Goal: Information Seeking & Learning: Find specific fact

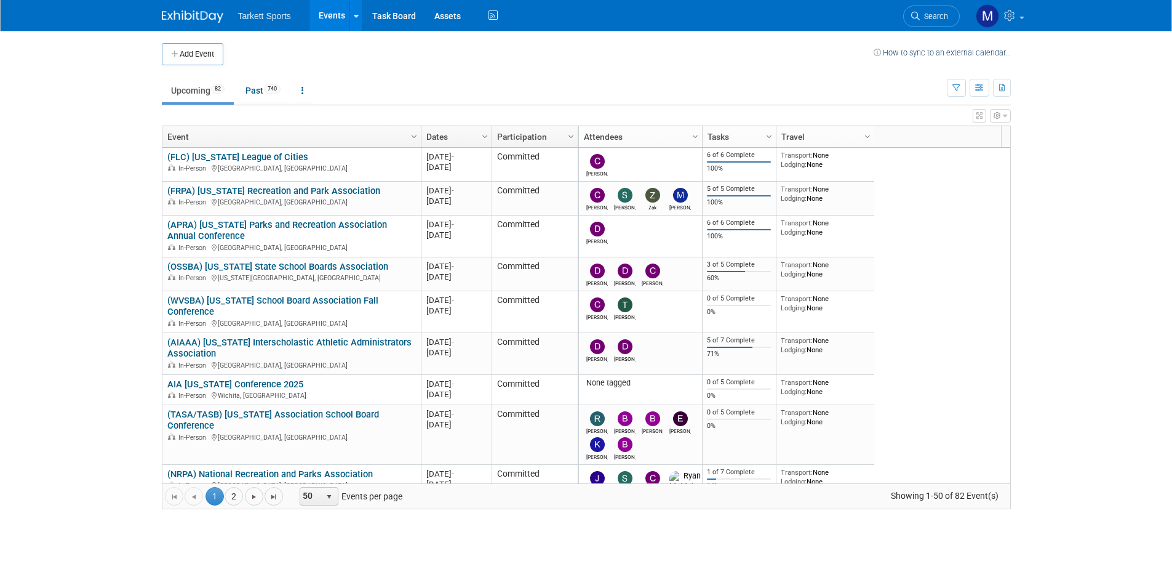
click at [951, 13] on link "Search" at bounding box center [931, 17] width 57 height 22
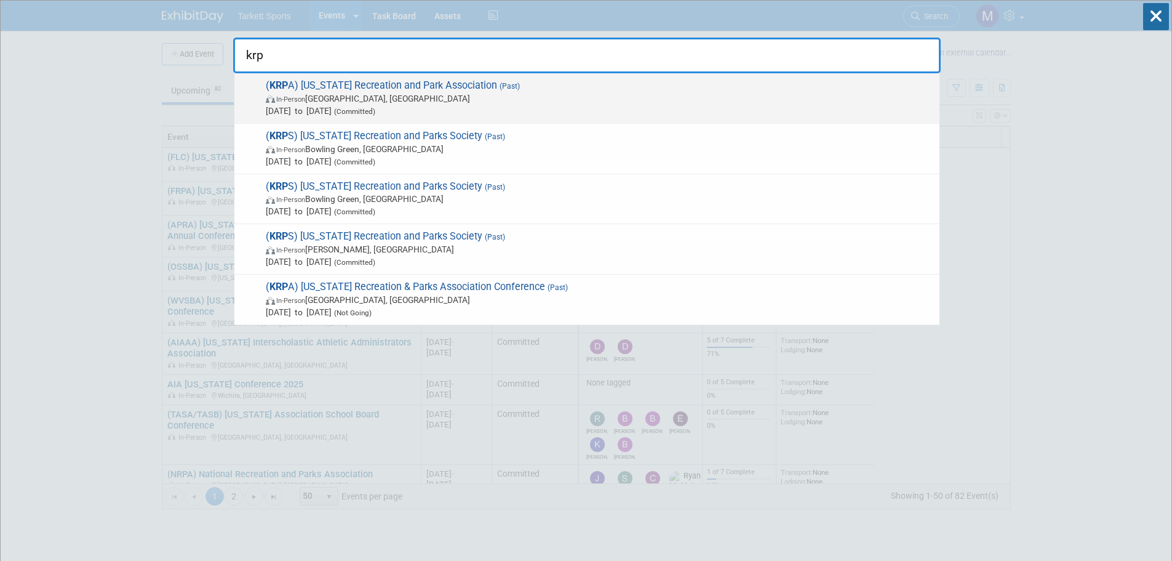
type input "krp"
click at [471, 106] on span "Jan 28, 2025 to Jan 30, 2025 (Committed)" at bounding box center [600, 111] width 668 height 12
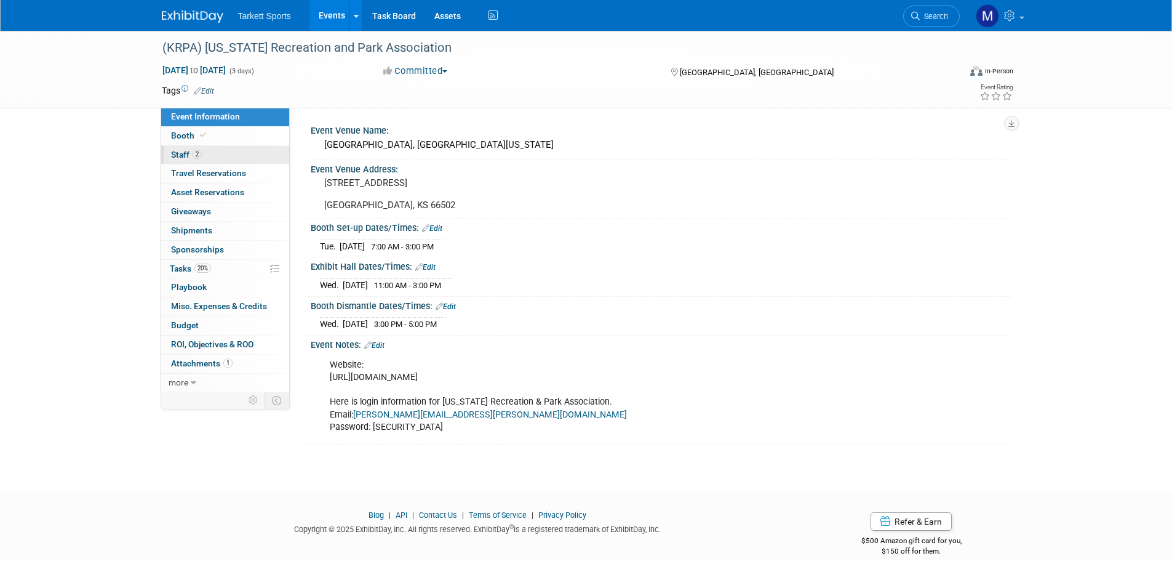
click at [200, 154] on span "2" at bounding box center [197, 154] width 9 height 9
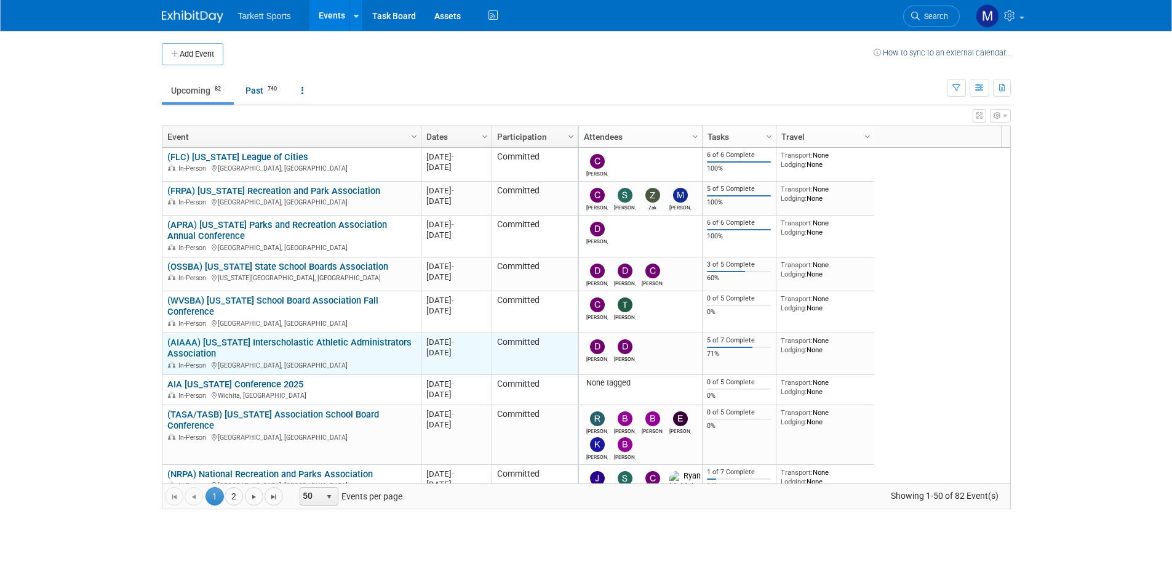
click at [228, 342] on link "(AIAAA) [US_STATE] Interscholastic Athletic Administrators Association" at bounding box center [289, 348] width 244 height 23
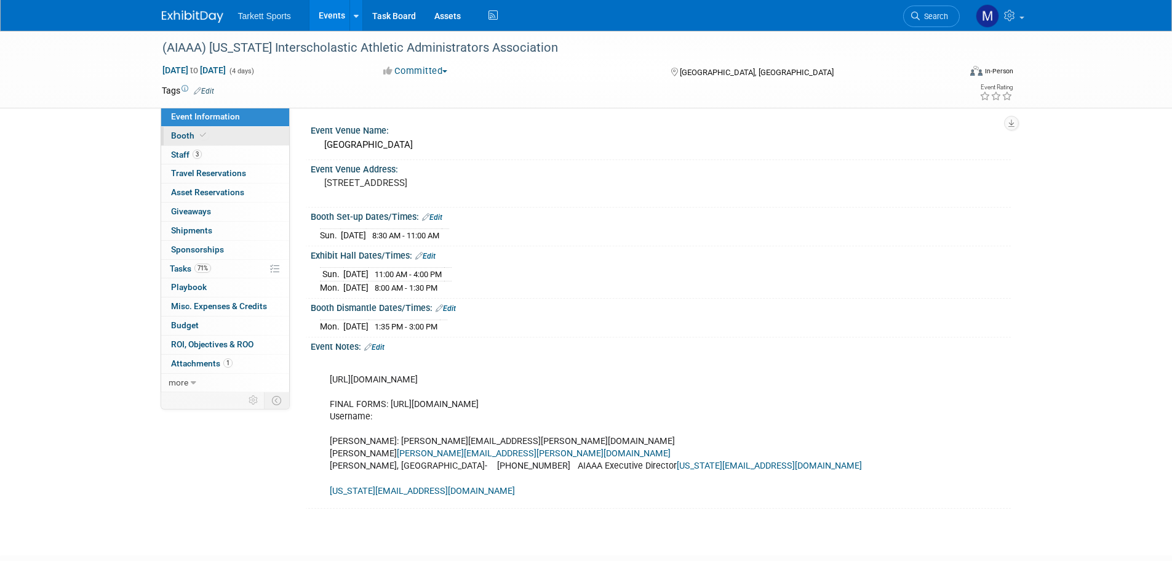
click at [207, 129] on link "Booth" at bounding box center [225, 136] width 128 height 18
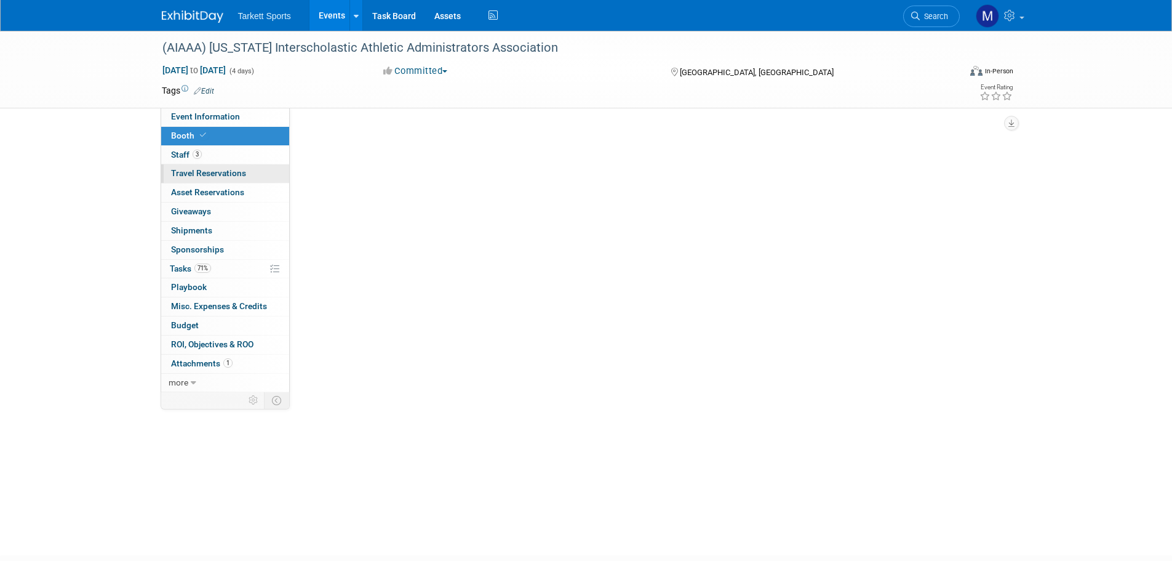
select select "FieldTurf, [PERSON_NAME], Indoor"
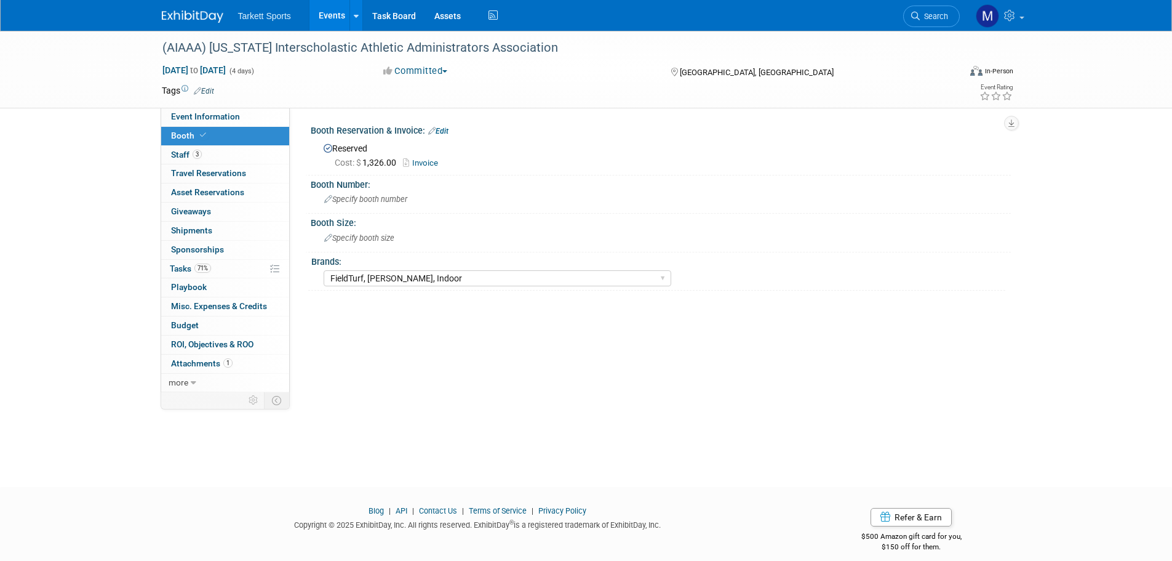
click at [923, 11] on link "Search" at bounding box center [931, 17] width 57 height 22
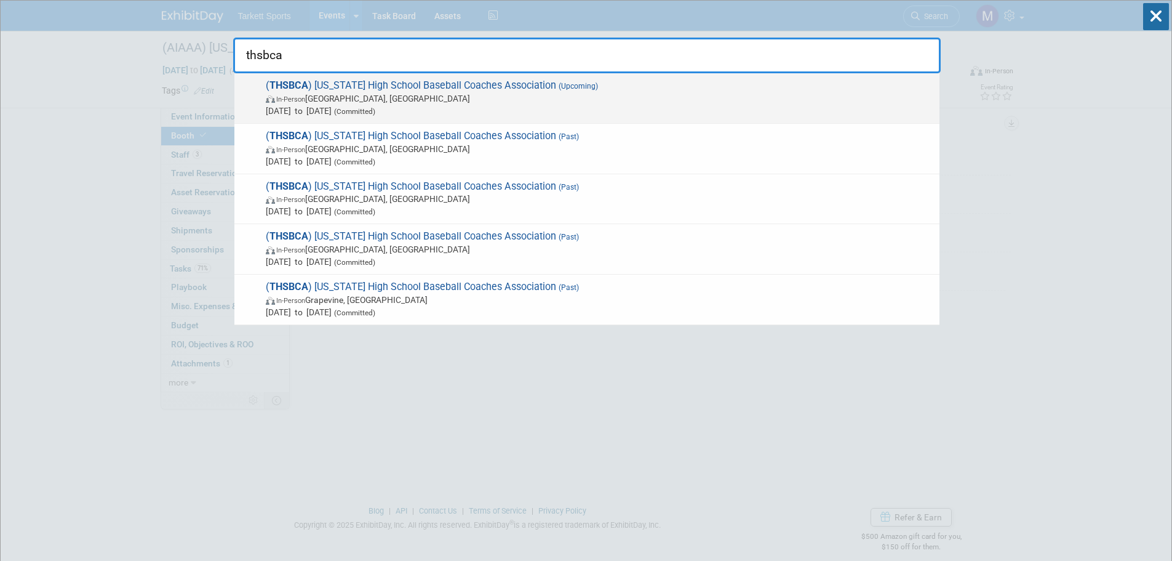
type input "thsbca"
click at [387, 85] on span "( THSBCA ) Texas High School Baseball Coaches Association (Upcoming) In-Person …" at bounding box center [597, 98] width 671 height 38
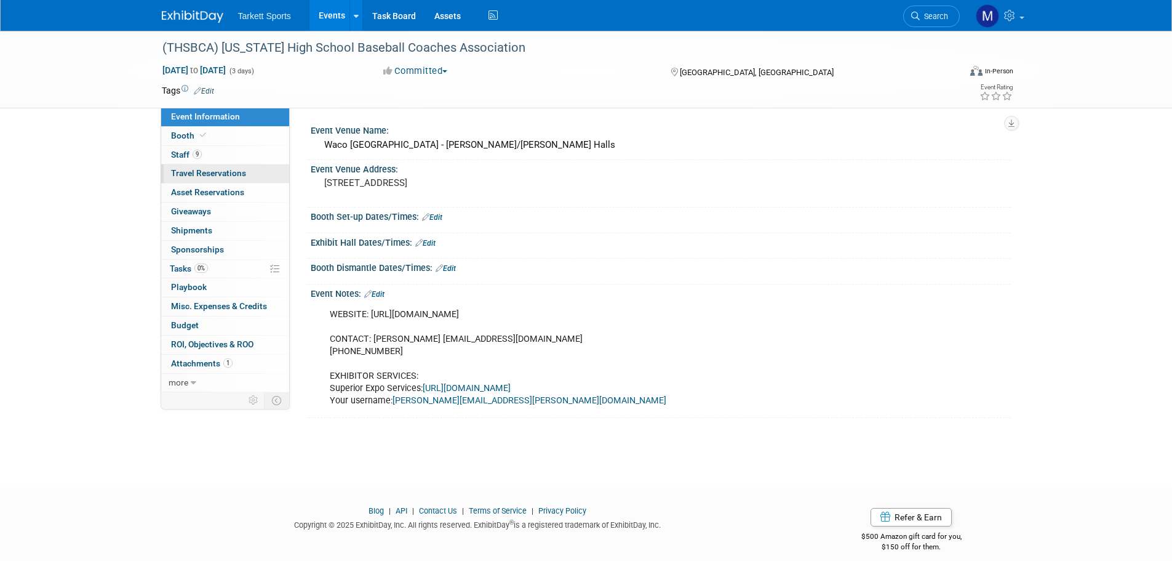
click at [226, 166] on link "0 Travel Reservations 0" at bounding box center [225, 173] width 128 height 18
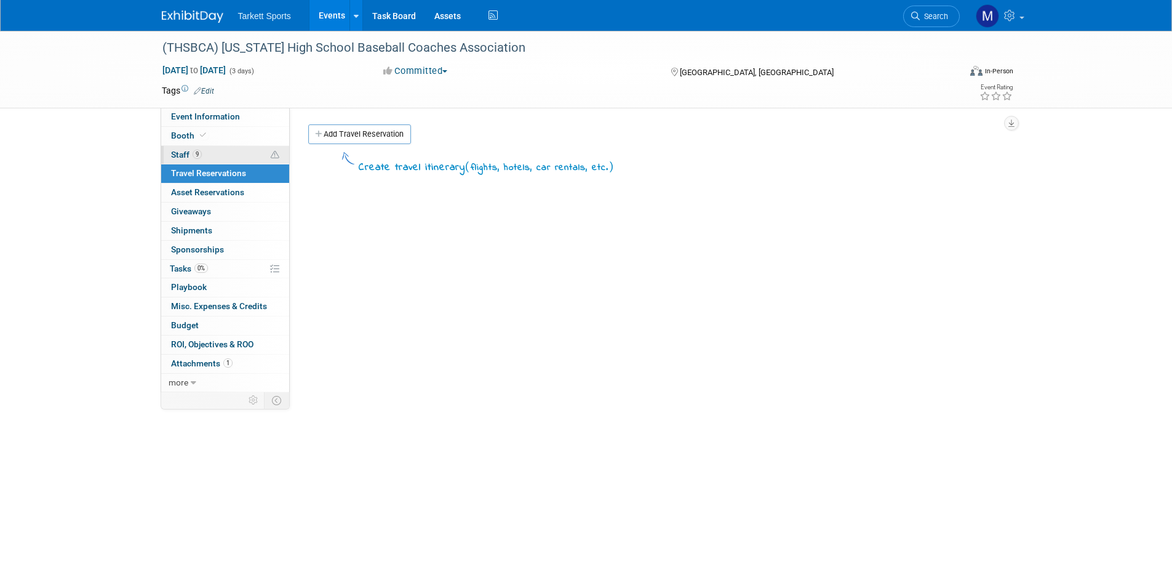
click at [222, 159] on link "9 Staff 9" at bounding box center [225, 155] width 128 height 18
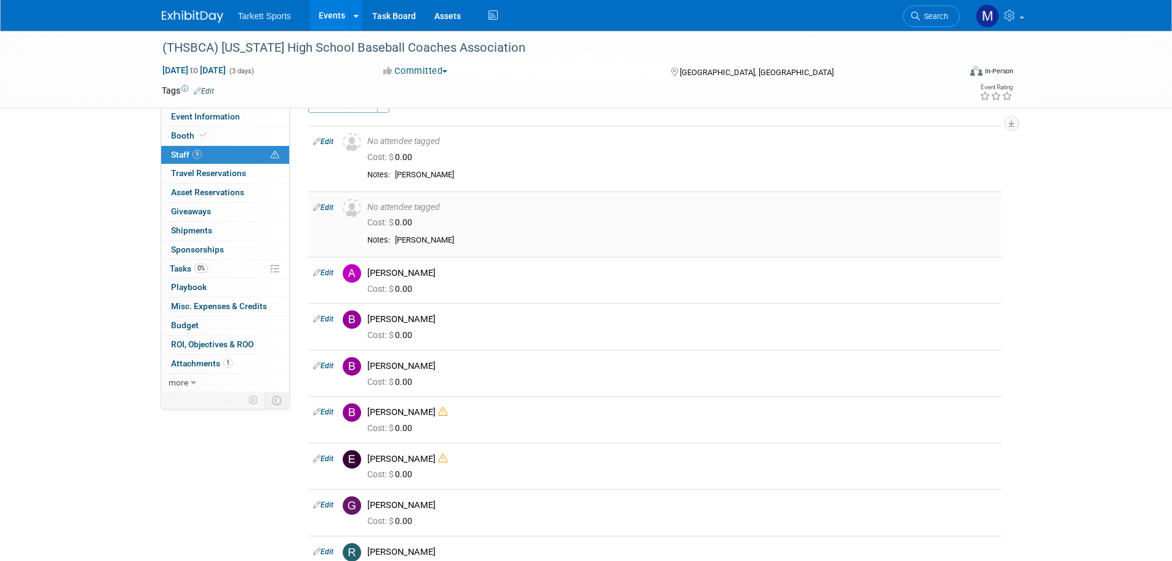
scroll to position [13, 0]
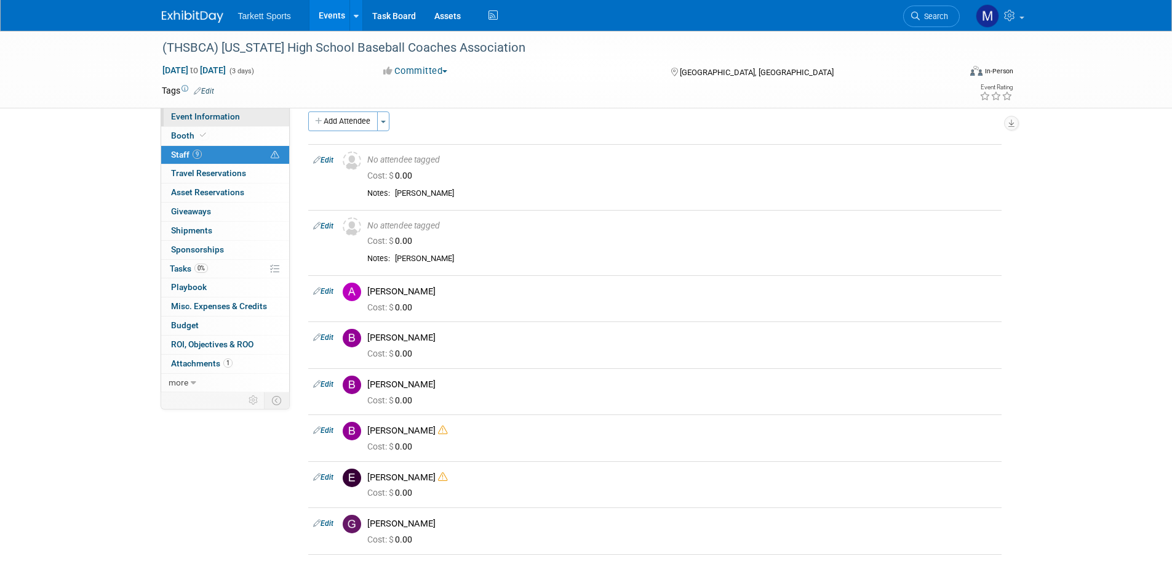
click at [251, 109] on link "Event Information" at bounding box center [225, 117] width 128 height 18
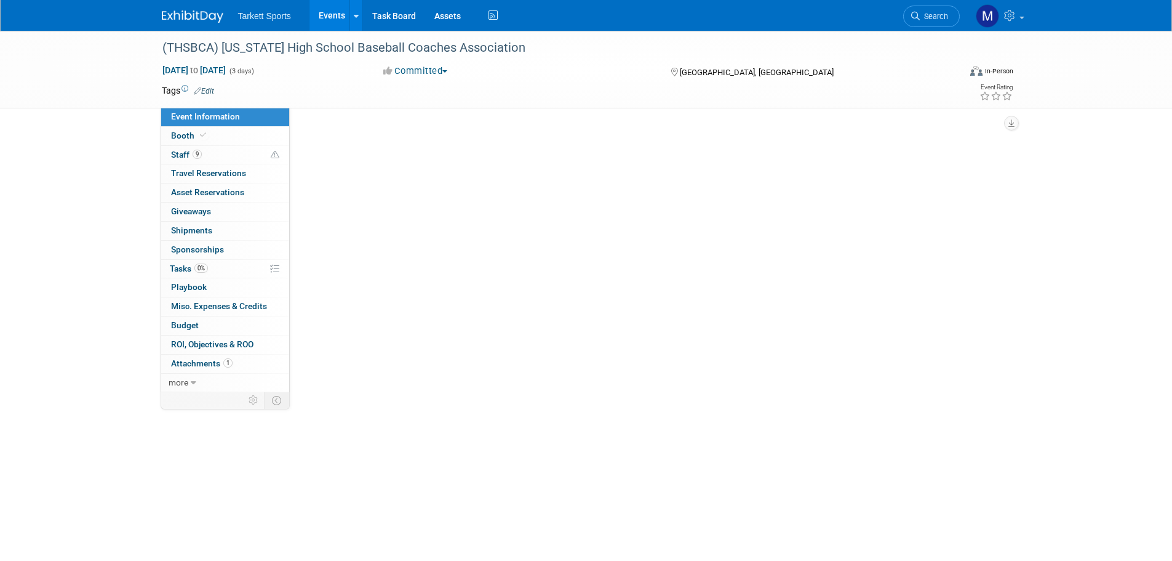
scroll to position [0, 0]
click at [244, 114] on link "Event Information" at bounding box center [225, 117] width 128 height 18
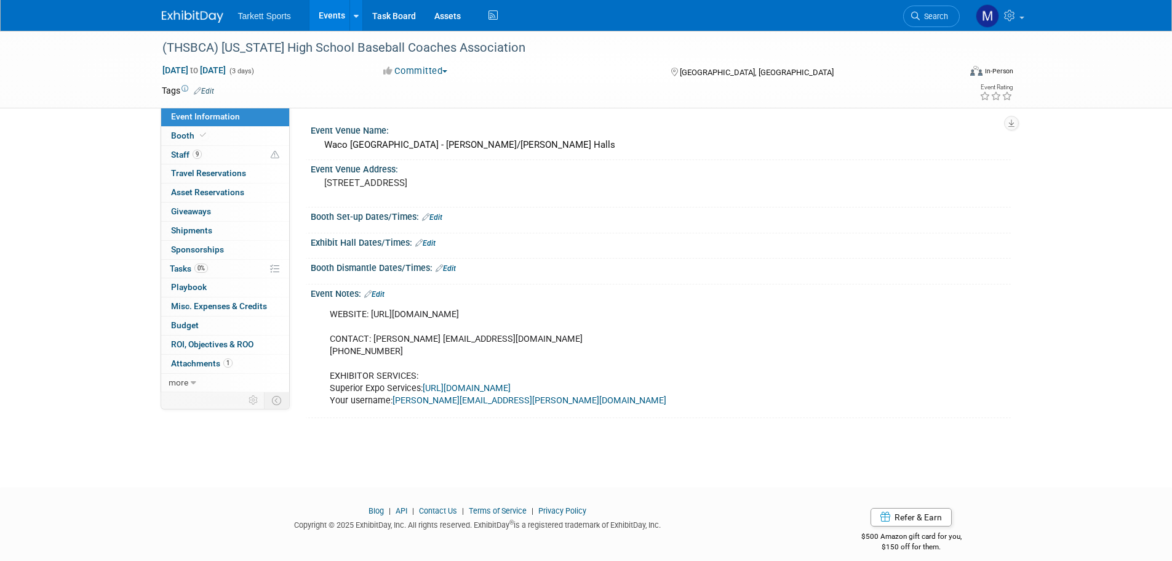
click at [412, 311] on div "WEBSITE: https://thsbca.powermediallc.org/convention/ CONTACT: Armando Sedeno a…" at bounding box center [598, 357] width 555 height 111
drag, startPoint x: 369, startPoint y: 313, endPoint x: 572, endPoint y: 313, distance: 202.5
click at [554, 316] on div "WEBSITE: https://thsbca.powermediallc.org/convention/ CONTACT: Armando Sedeno a…" at bounding box center [598, 357] width 555 height 111
copy div "https://thsbca.powermediallc.org/convention/"
